Goal: Obtain resource: Download file/media

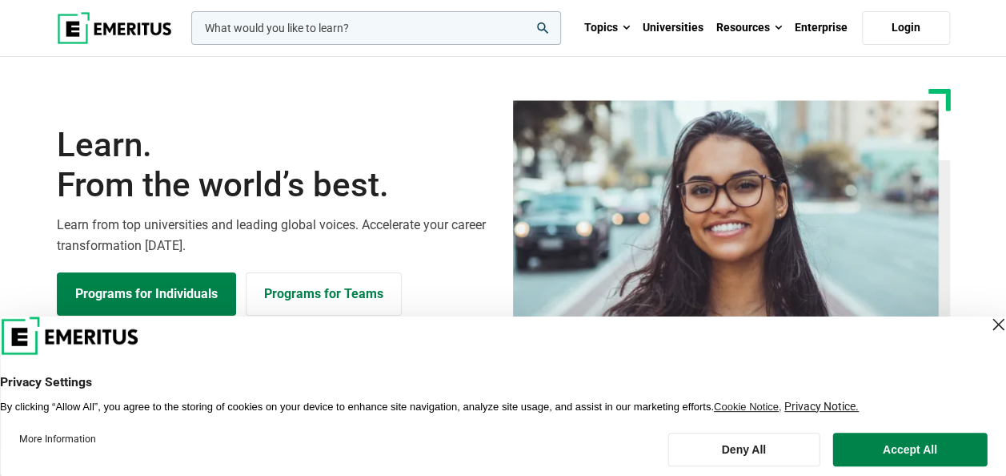
click at [987, 320] on div "Close Layer" at bounding box center [998, 324] width 22 height 22
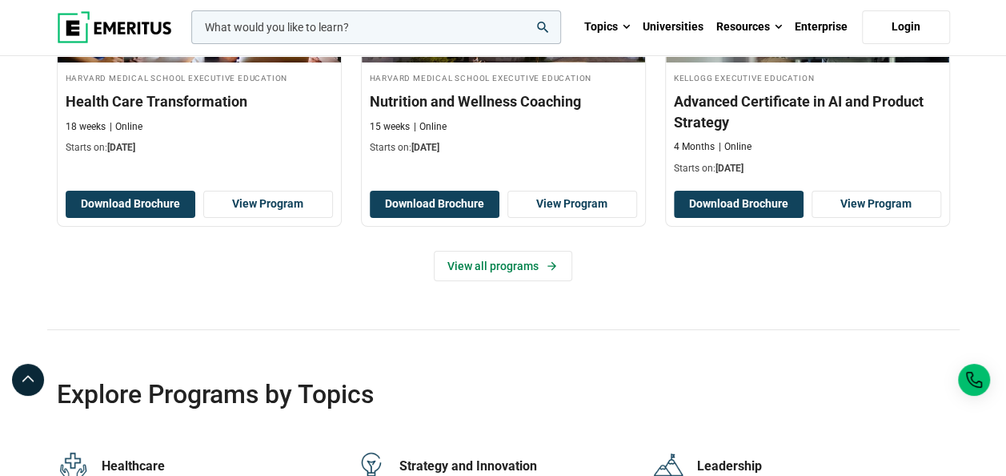
scroll to position [3326, 0]
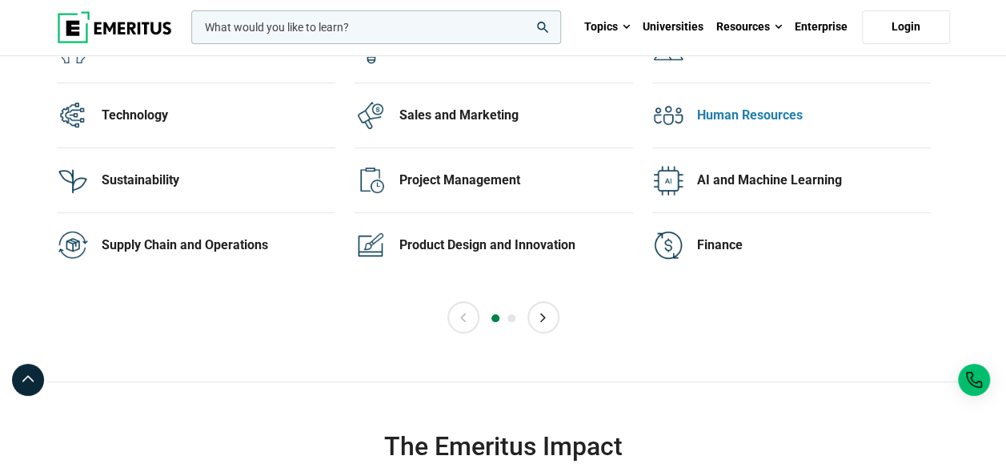
click at [713, 106] on div "Human Resources" at bounding box center [814, 115] width 234 height 18
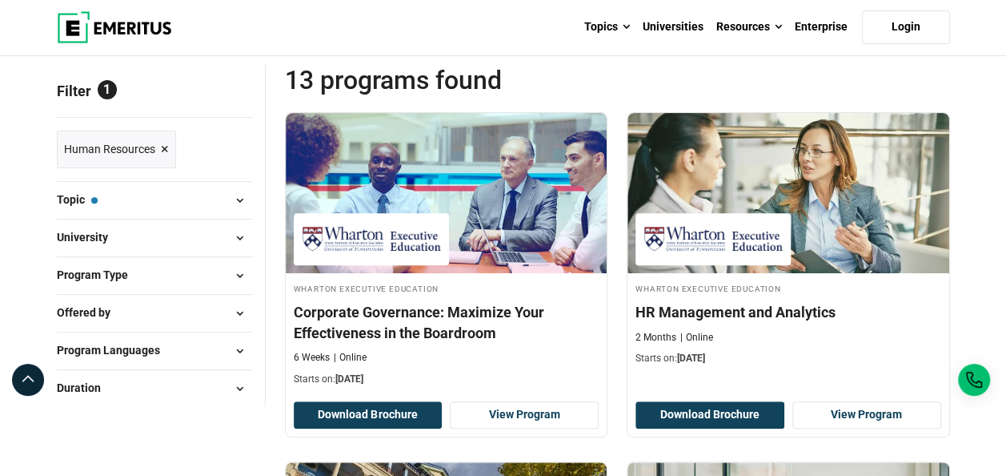
scroll to position [192, 0]
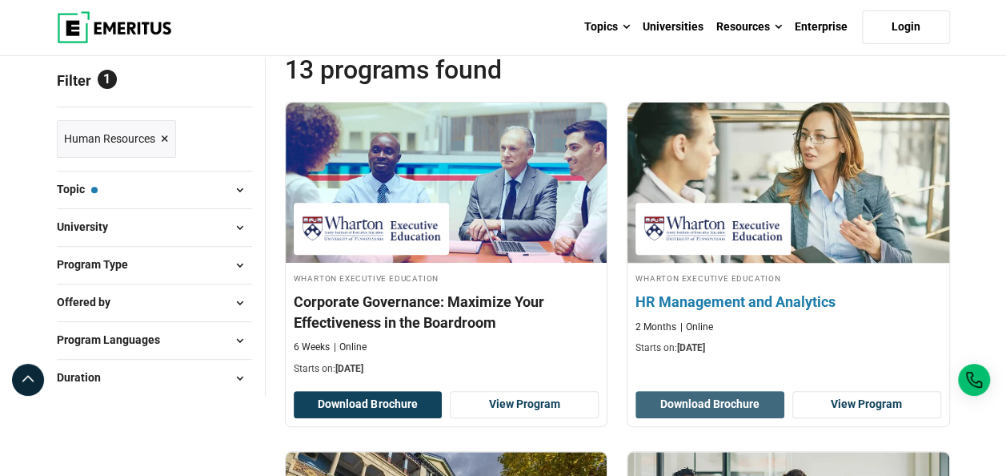
click at [737, 404] on button "Download Brochure" at bounding box center [710, 404] width 149 height 27
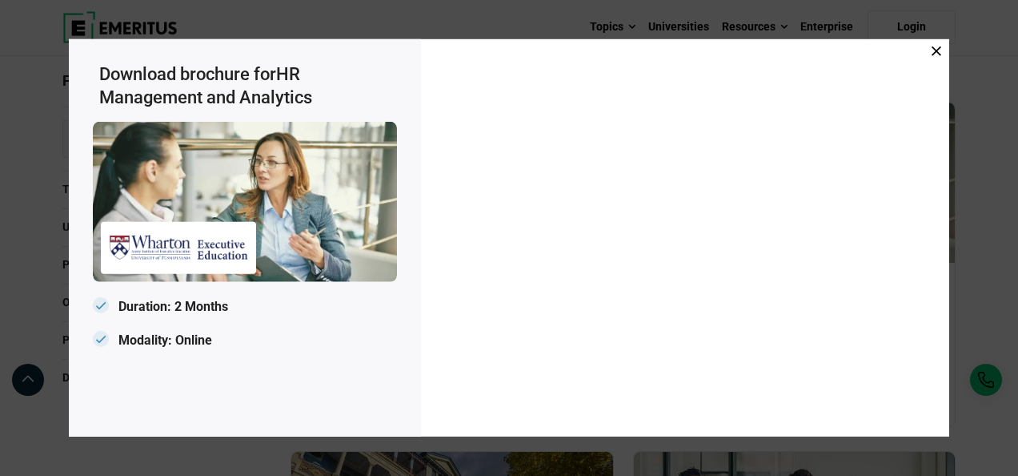
click at [940, 48] on icon at bounding box center [937, 51] width 10 height 10
